Goal: Task Accomplishment & Management: Manage account settings

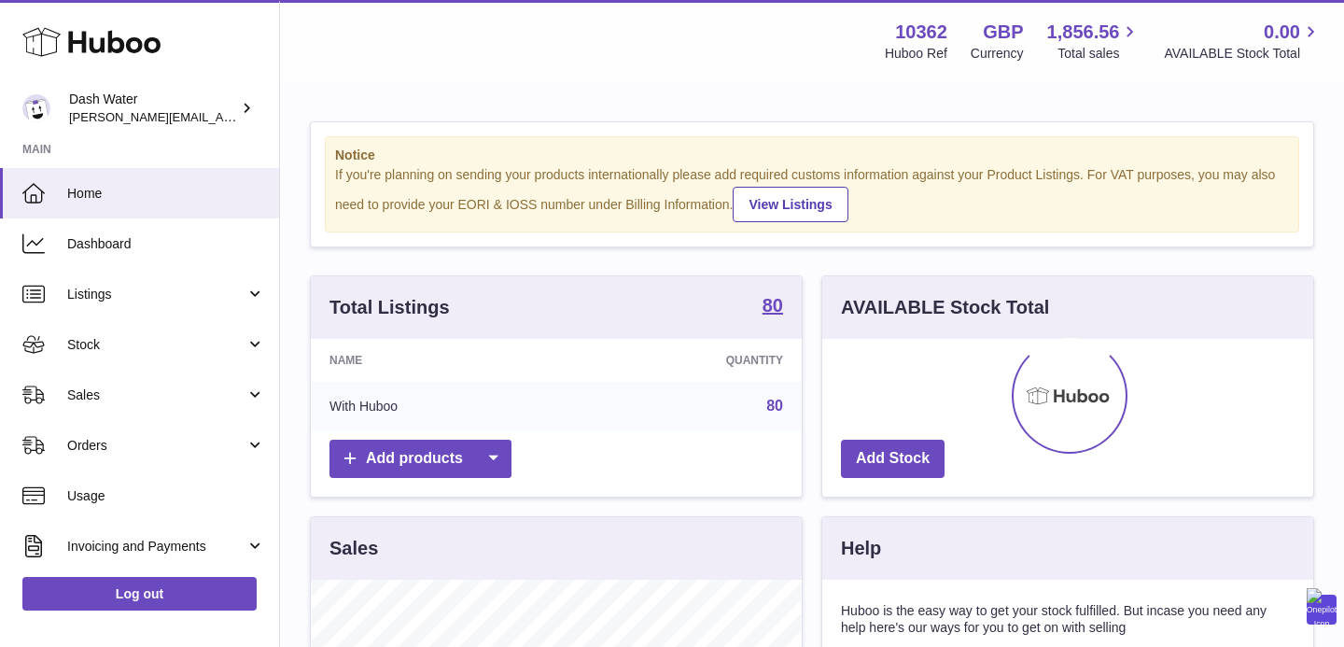
scroll to position [291, 491]
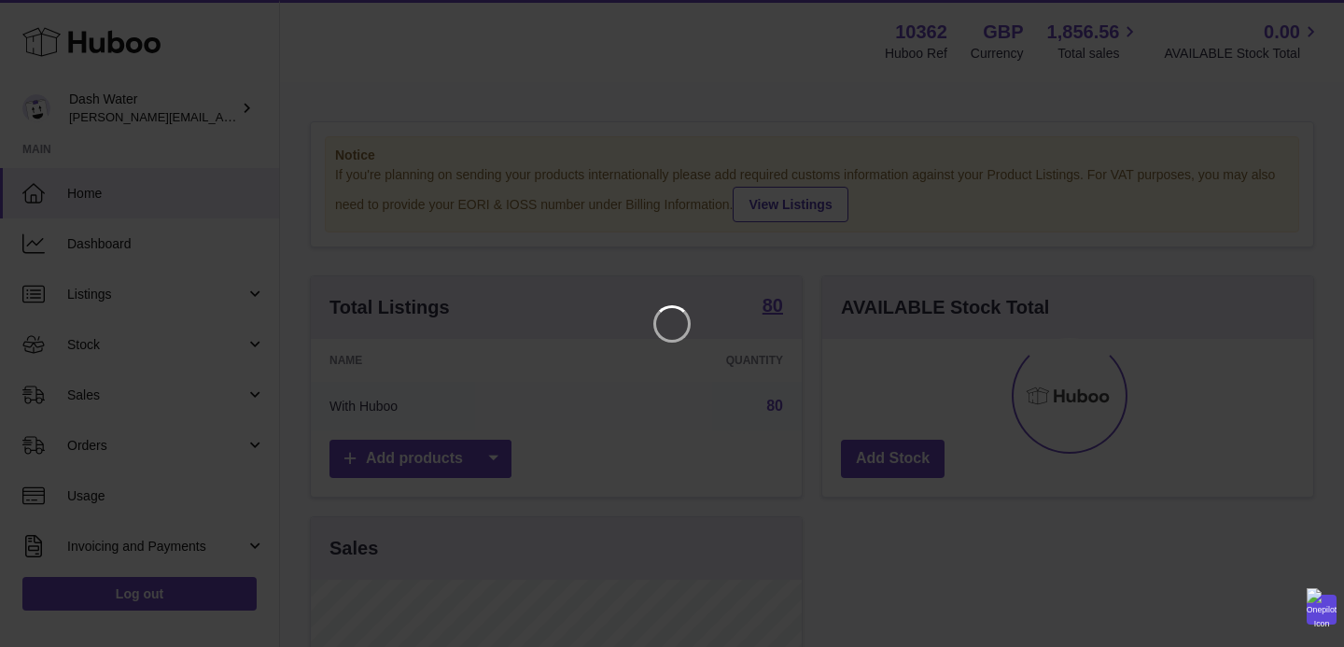
click at [652, 494] on iframe at bounding box center [671, 323] width 1269 height 572
click at [1292, 13] on icon "Close" at bounding box center [1295, 16] width 15 height 15
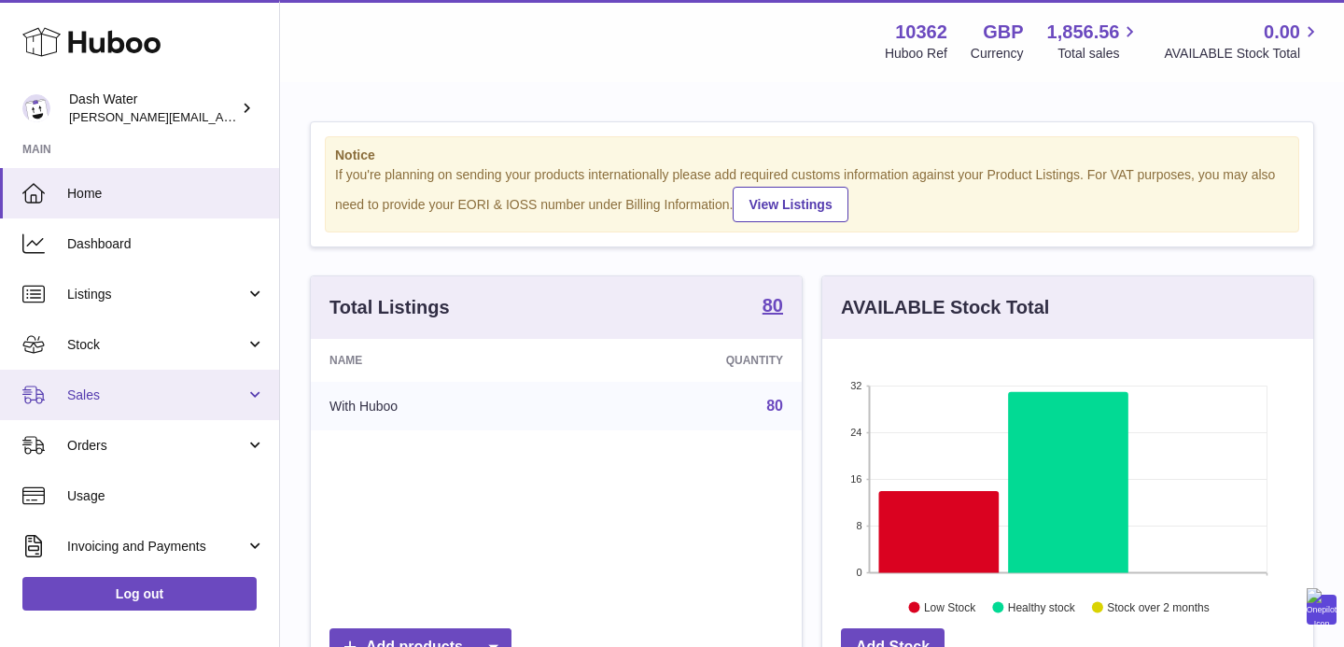
click at [96, 386] on span "Sales" at bounding box center [156, 395] width 178 height 18
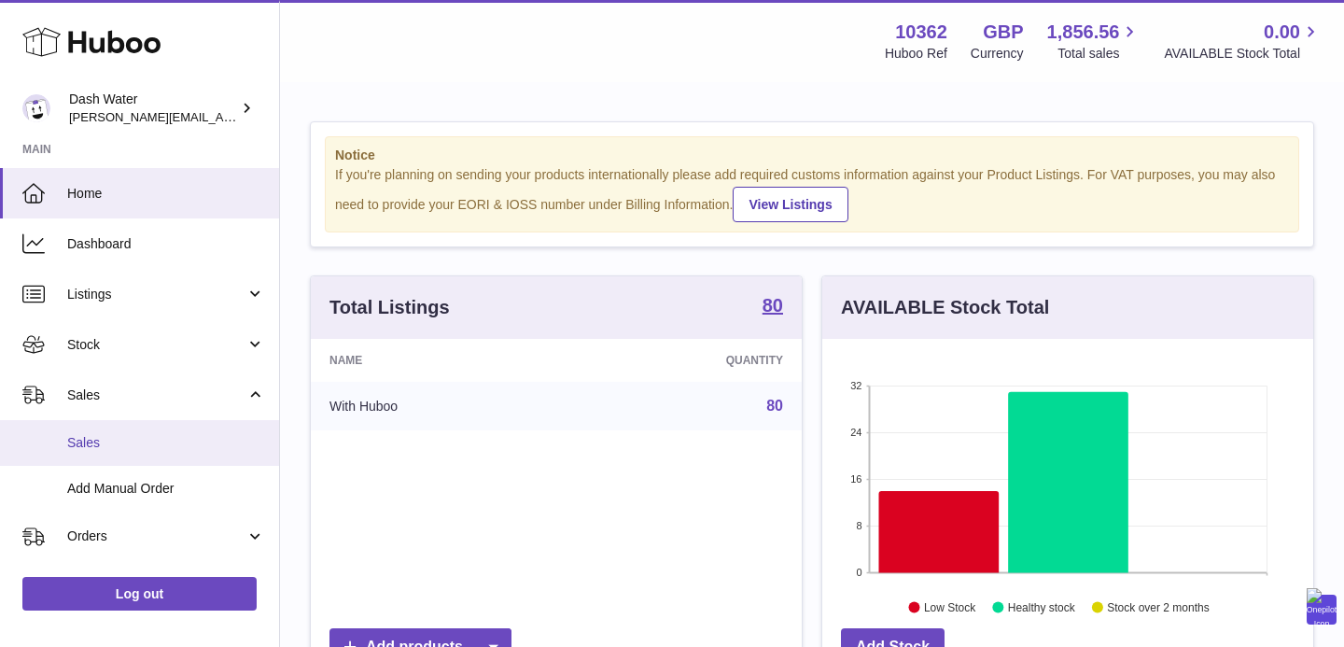
click at [94, 440] on span "Sales" at bounding box center [166, 443] width 198 height 18
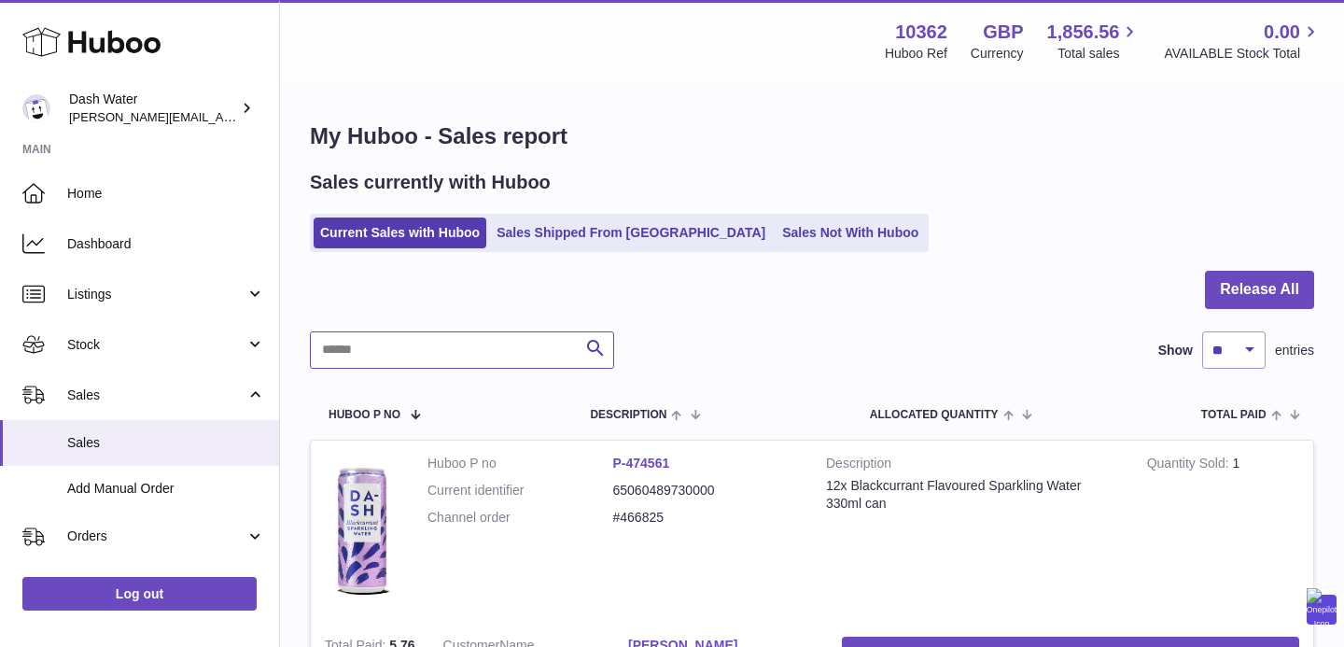
click at [377, 365] on input "text" at bounding box center [462, 349] width 304 height 37
paste input "******"
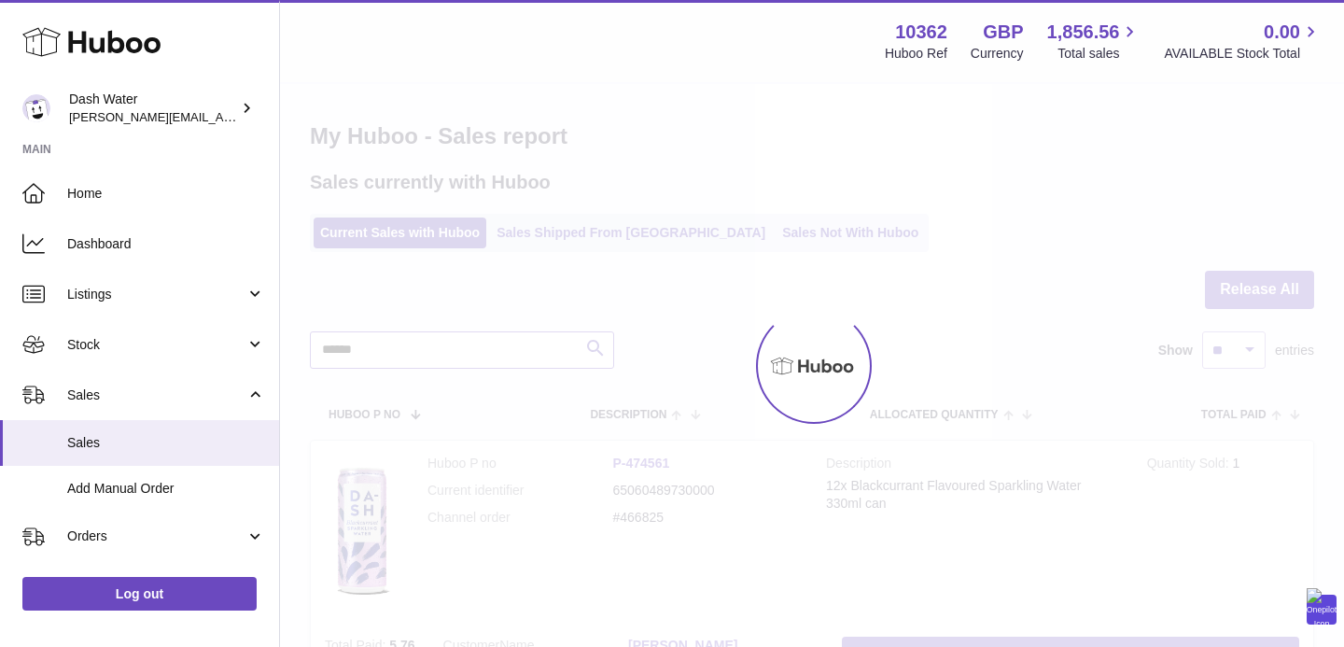
scroll to position [144, 0]
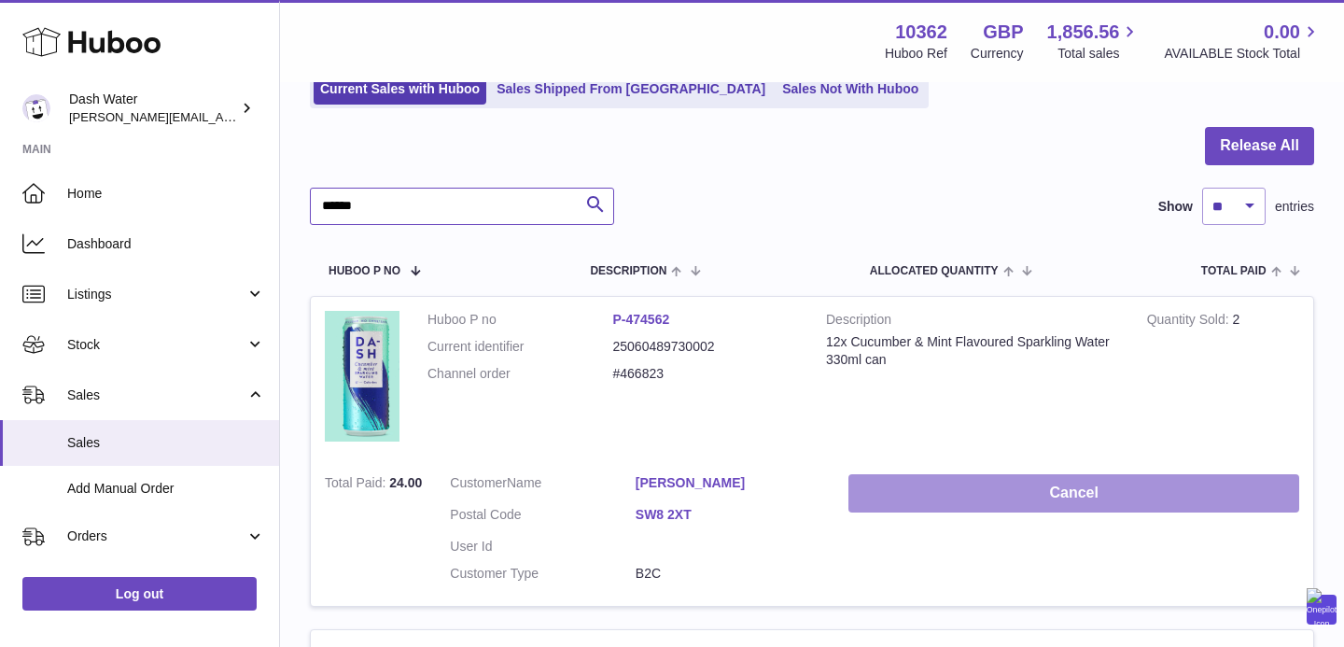
type input "******"
click at [1077, 501] on button "Cancel" at bounding box center [1073, 493] width 451 height 38
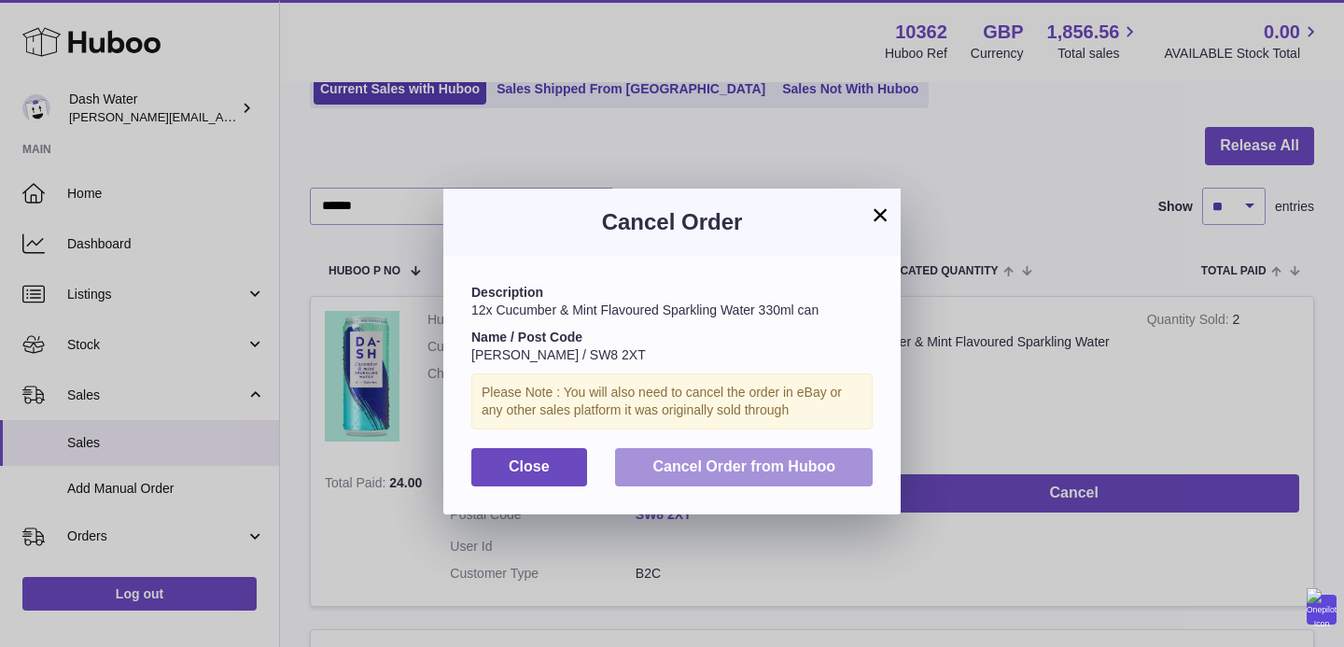
click at [790, 463] on span "Cancel Order from Huboo" at bounding box center [743, 466] width 183 height 16
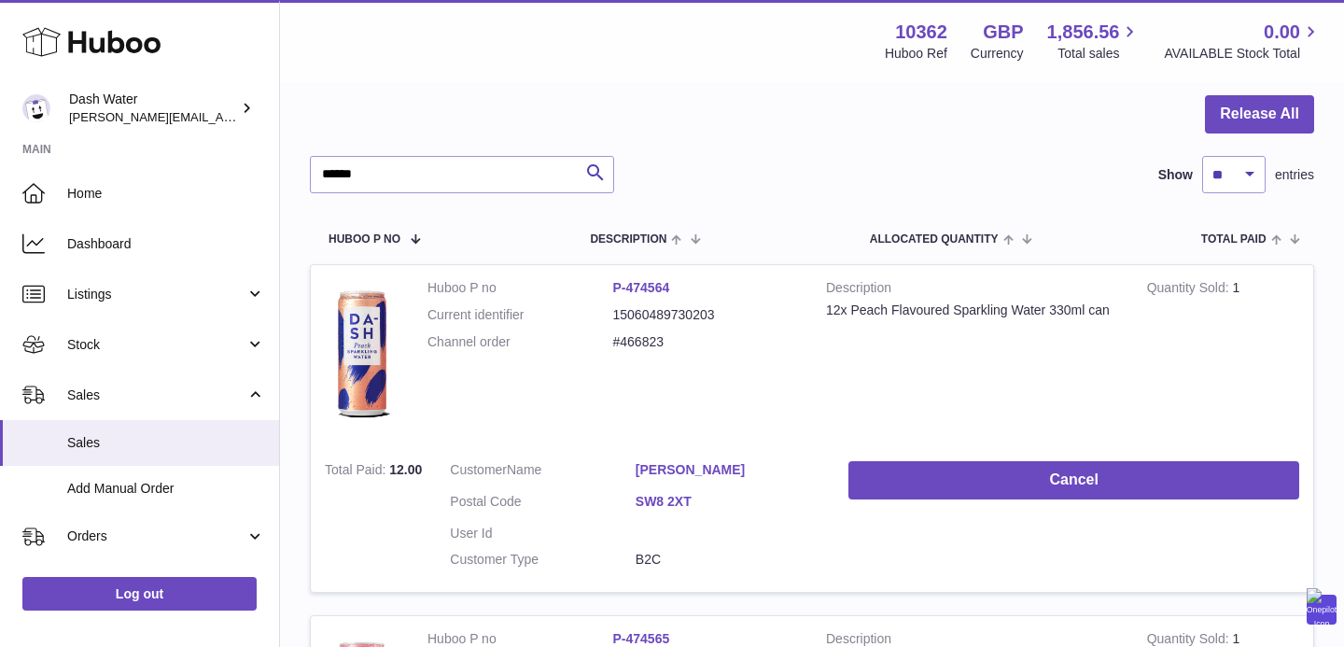
scroll to position [183, 0]
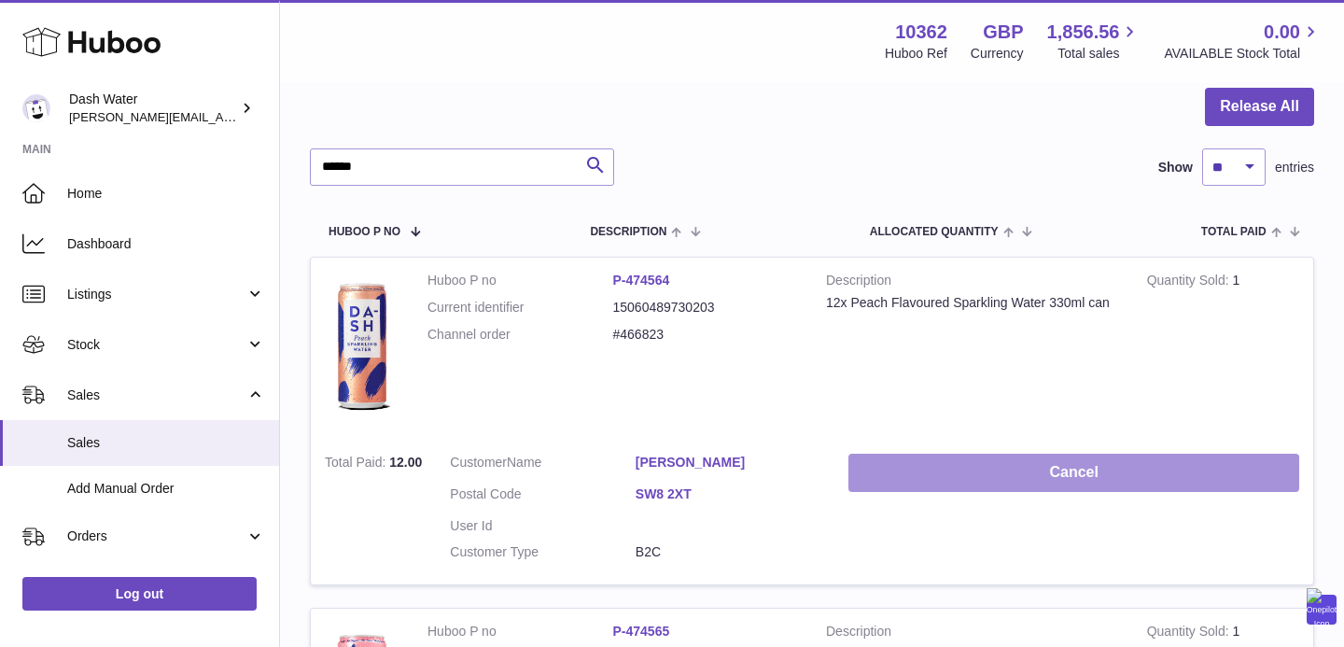
click at [1067, 474] on button "Cancel" at bounding box center [1073, 473] width 451 height 38
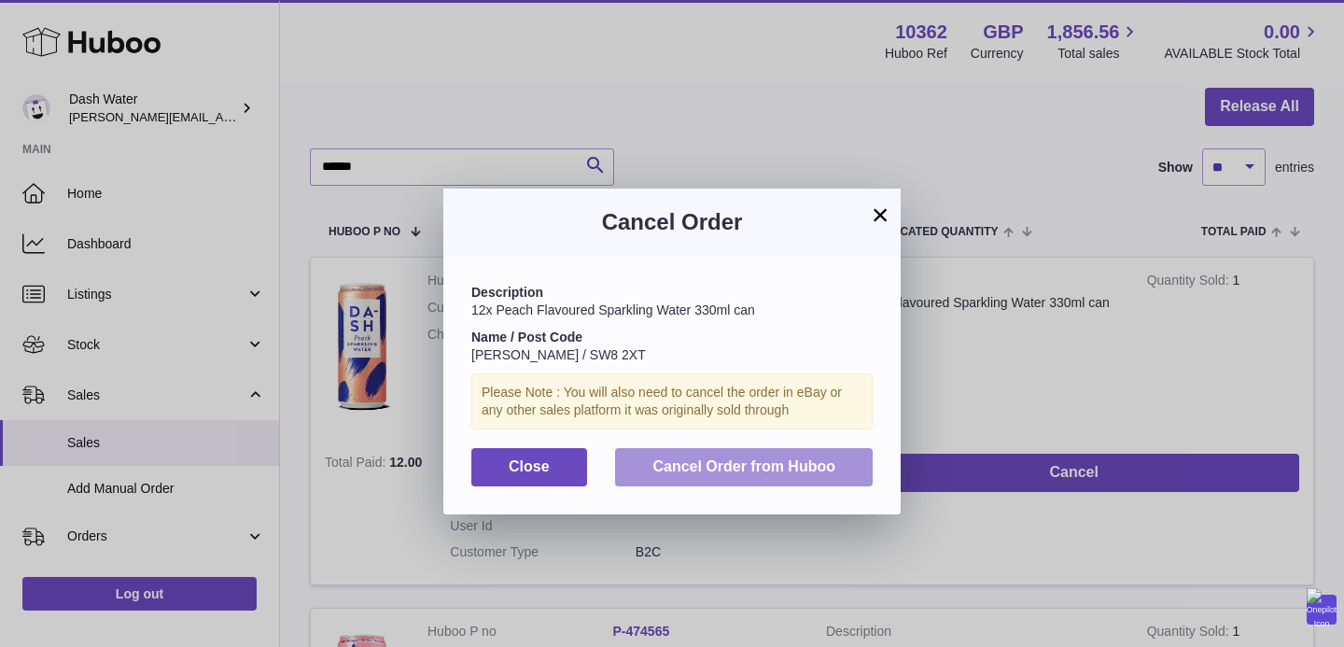
click at [835, 472] on button "Cancel Order from Huboo" at bounding box center [744, 467] width 258 height 38
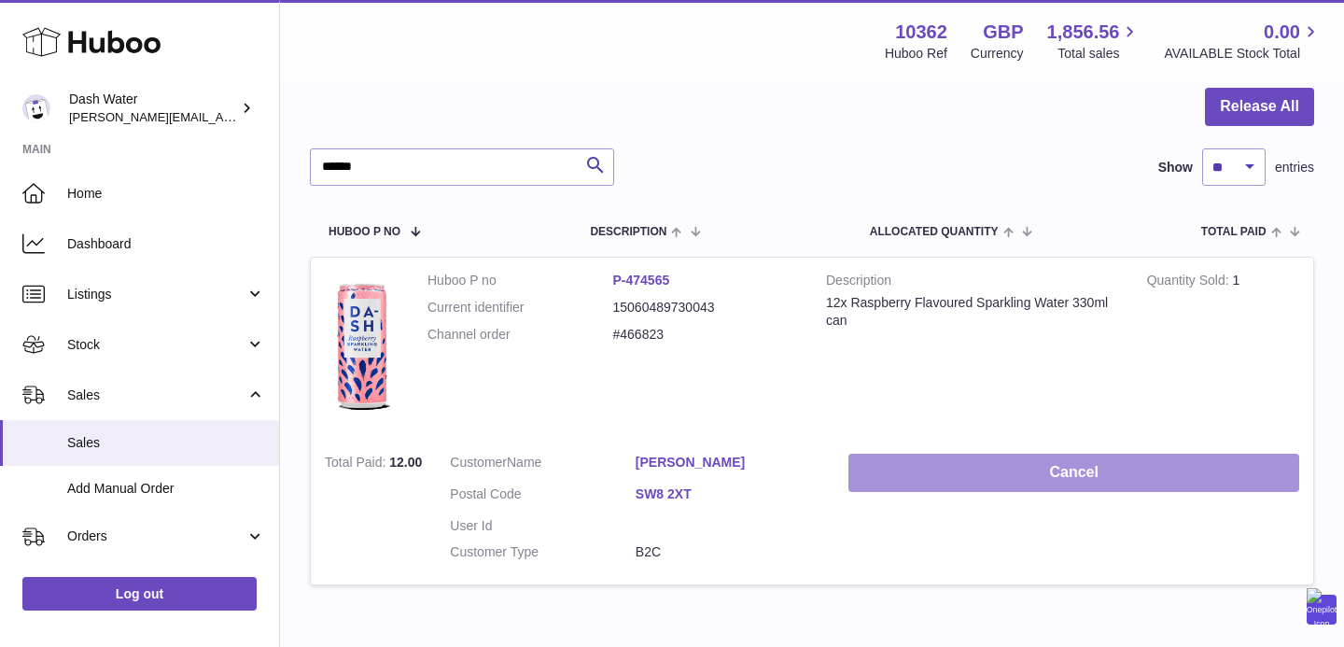
click at [988, 465] on button "Cancel" at bounding box center [1073, 473] width 451 height 38
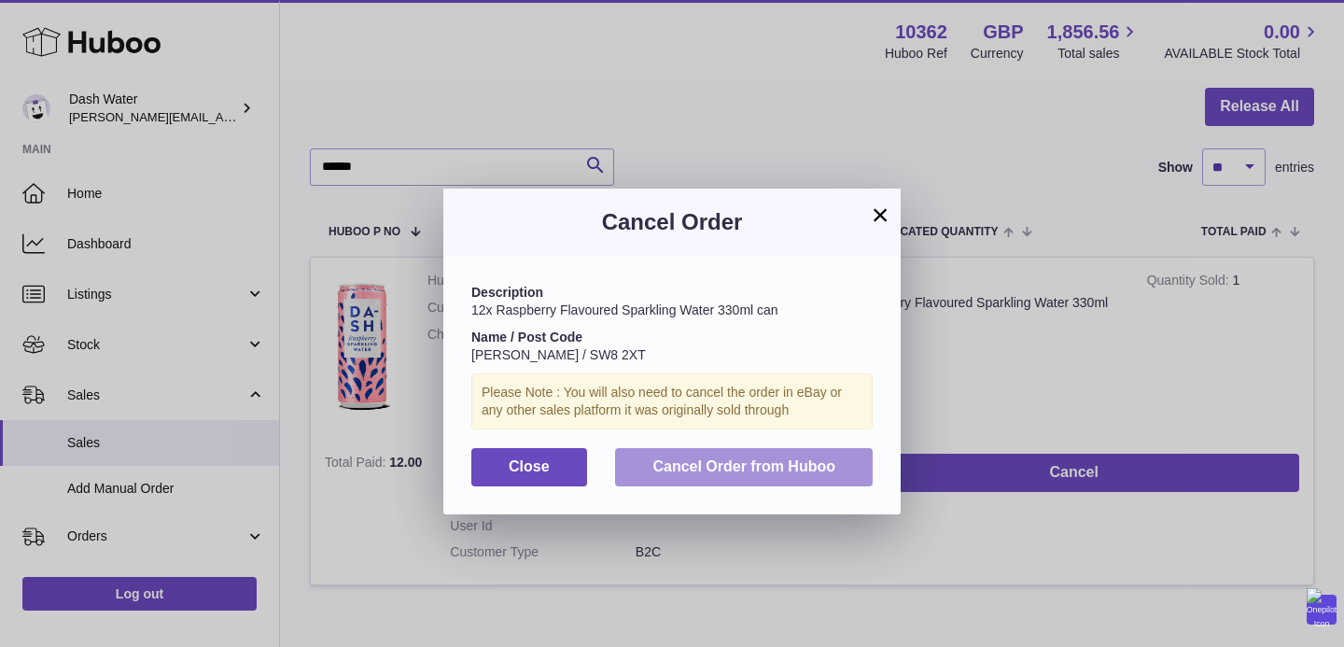
click at [802, 473] on span "Cancel Order from Huboo" at bounding box center [743, 466] width 183 height 16
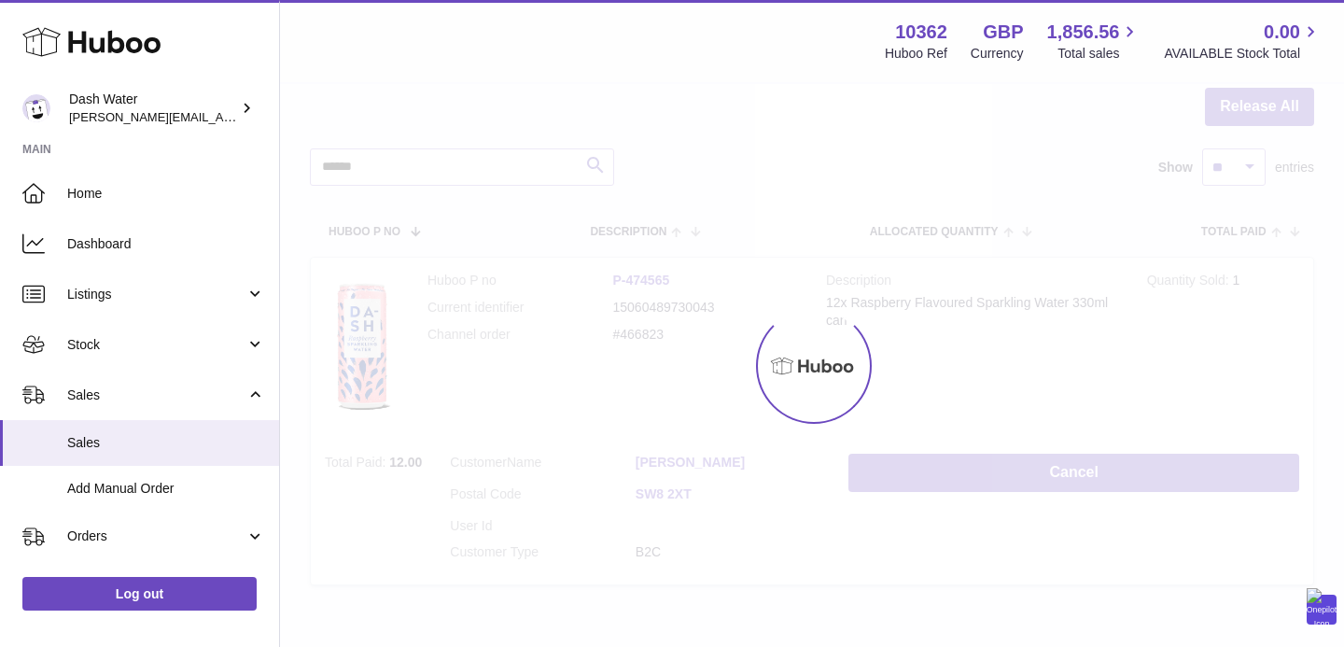
scroll to position [0, 0]
